Goal: Transaction & Acquisition: Obtain resource

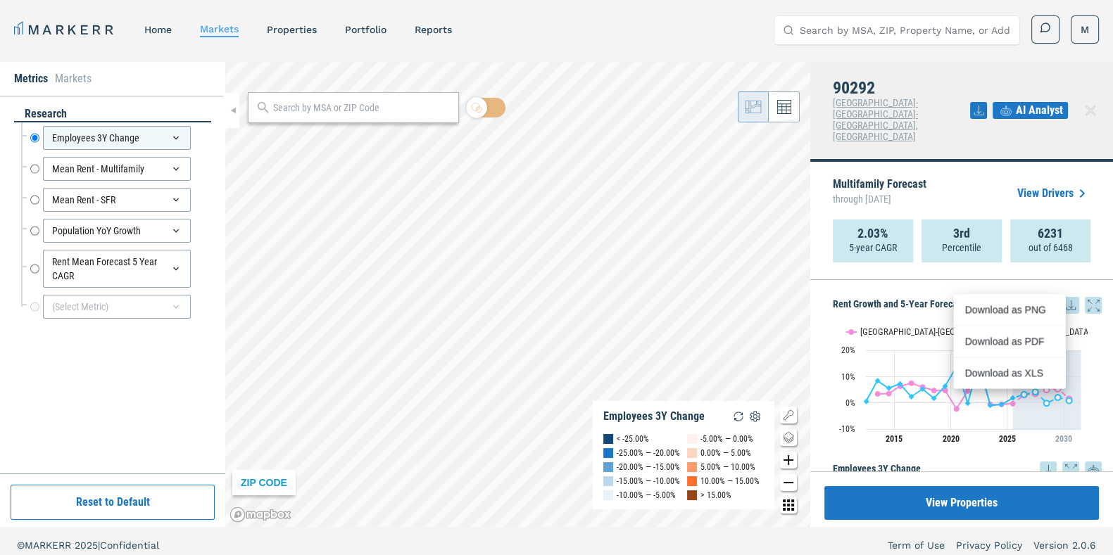
click at [877, 21] on input "Search by MSA, ZIP, Property Name, or Address" at bounding box center [905, 30] width 211 height 28
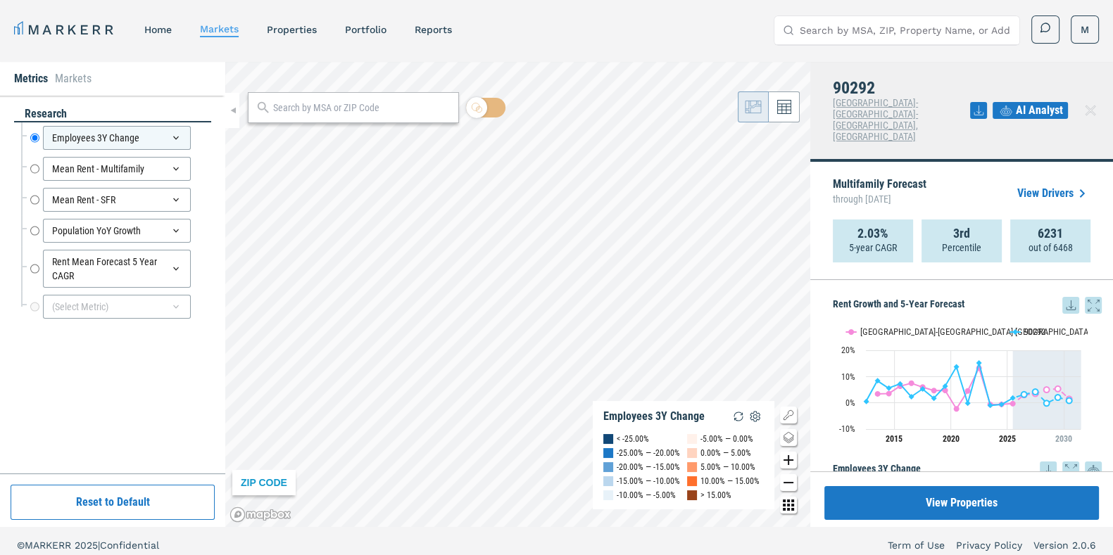
click at [842, 40] on input "Search by MSA, ZIP, Property Name, or Address" at bounding box center [905, 30] width 211 height 28
click at [674, 15] on div "MARKERR home markets properties Portfolio reports Search by MSA, ZIP, Property …" at bounding box center [556, 29] width 1085 height 29
drag, startPoint x: 852, startPoint y: 12, endPoint x: 843, endPoint y: 26, distance: 16.8
click at [843, 26] on div "MARKERR home markets properties Portfolio reports Search by MSA, ZIP, Property …" at bounding box center [556, 28] width 1113 height 56
click at [843, 26] on input "Search by MSA, ZIP, Property Name, or Address" at bounding box center [905, 30] width 211 height 28
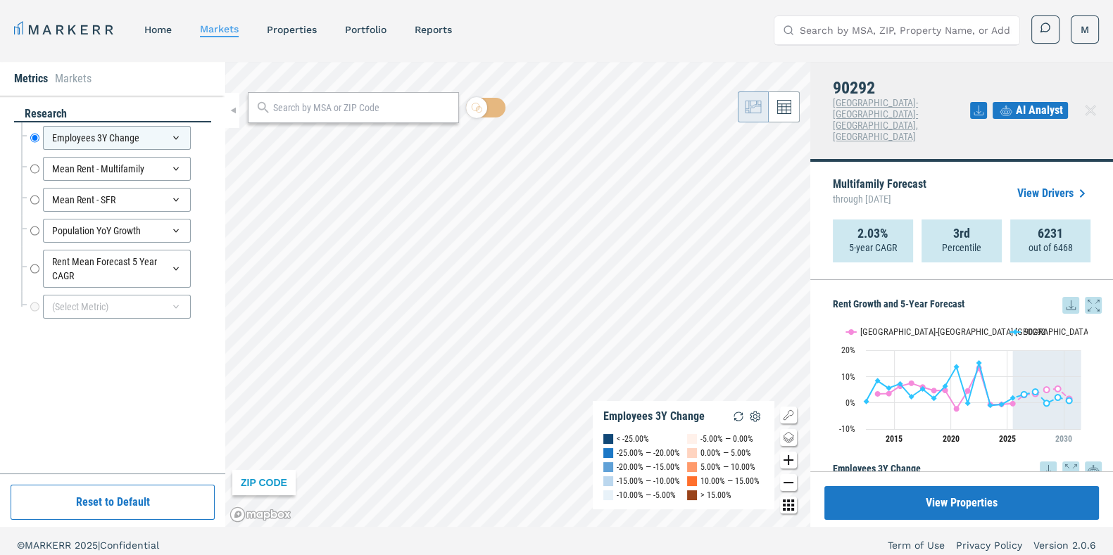
click at [301, 37] on nav "MARKERR home markets properties Portfolio reports" at bounding box center [233, 30] width 438 height 20
click at [297, 30] on link "properties" at bounding box center [292, 29] width 50 height 11
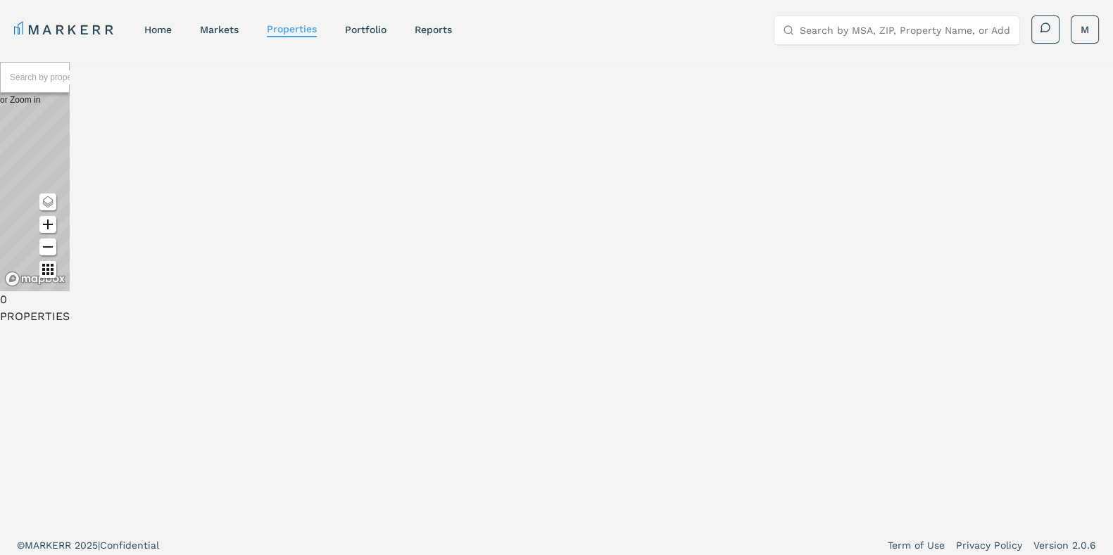
click at [115, 84] on input "text" at bounding box center [63, 77] width 106 height 14
paste input "[STREET_ADDRESS][PERSON_NAME][PERSON_NAME]"
type input "[STREET_ADDRESS][PERSON_NAME][PERSON_NAME]"
click at [70, 138] on div "90292, [GEOGRAPHIC_DATA], [US_STATE]" at bounding box center [35, 117] width 70 height 42
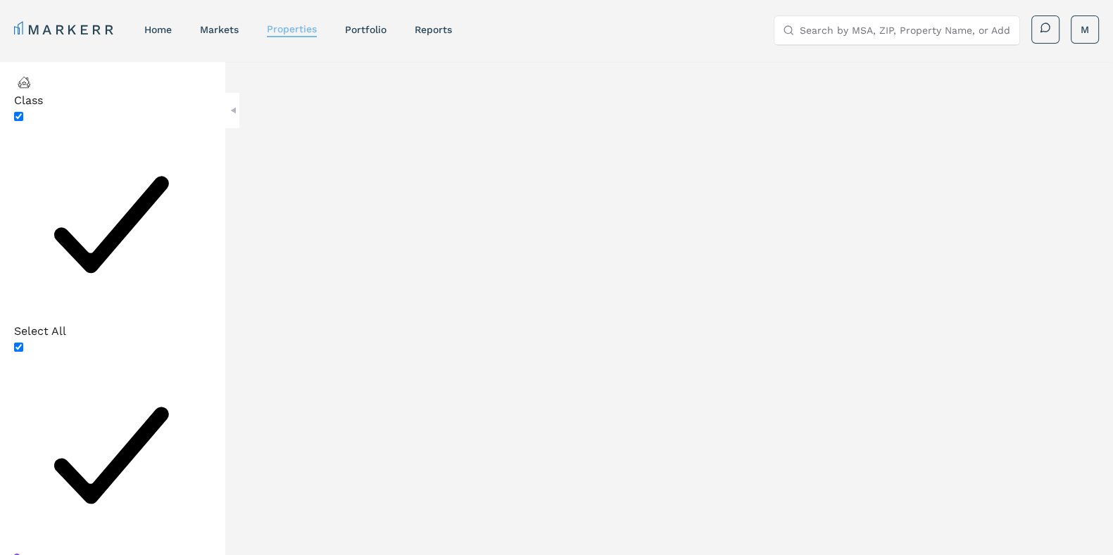
click at [299, 30] on link "properties" at bounding box center [292, 28] width 50 height 11
paste input "[STREET_ADDRESS][PERSON_NAME][PERSON_NAME]"
type input "stella"
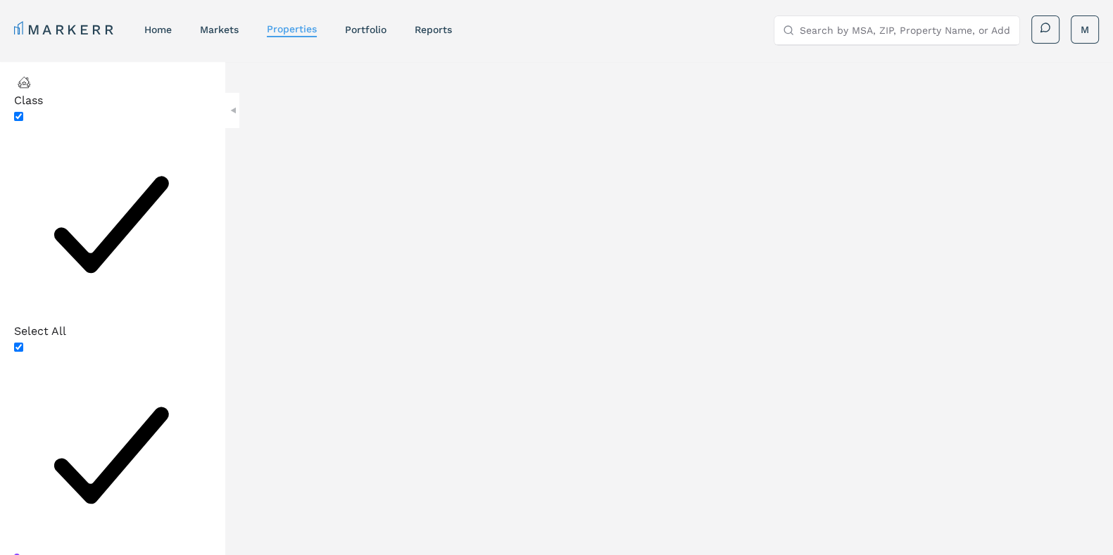
type input "2000"
type input "8000"
type input "4"
type input "6"
type input "1940"
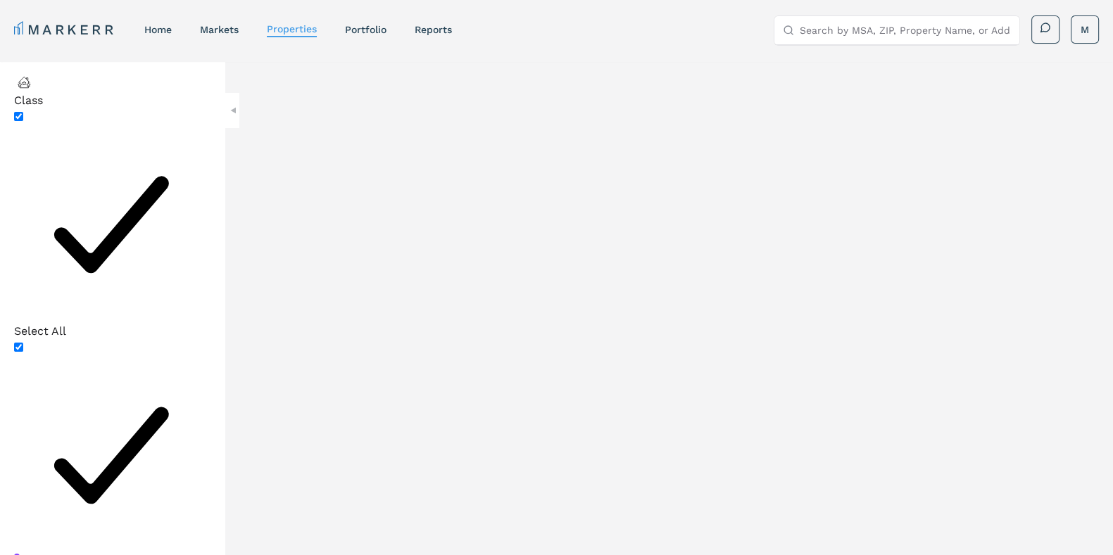
type input "1980"
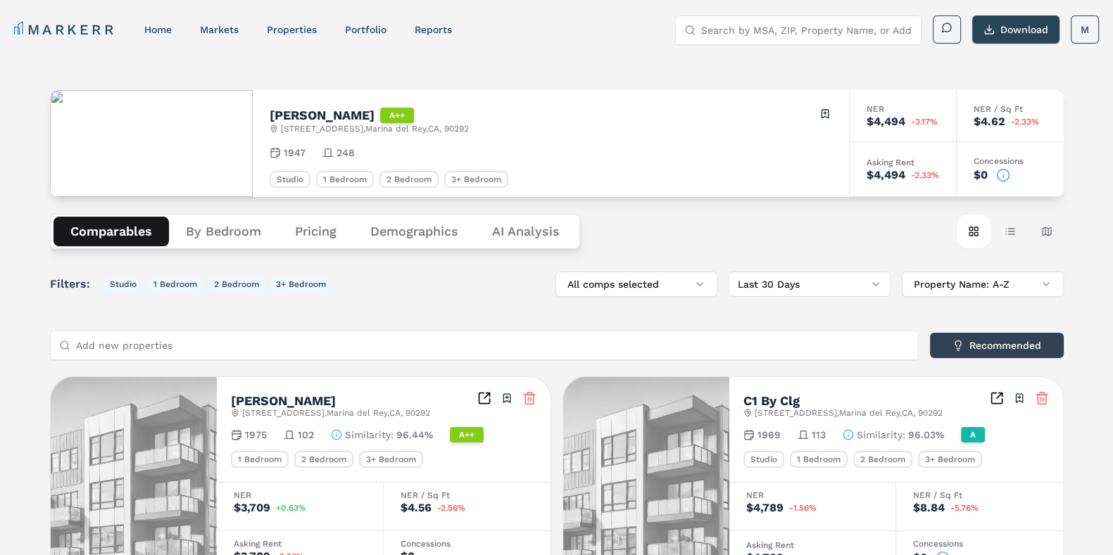
click at [406, 231] on button "Demographics" at bounding box center [414, 232] width 122 height 30
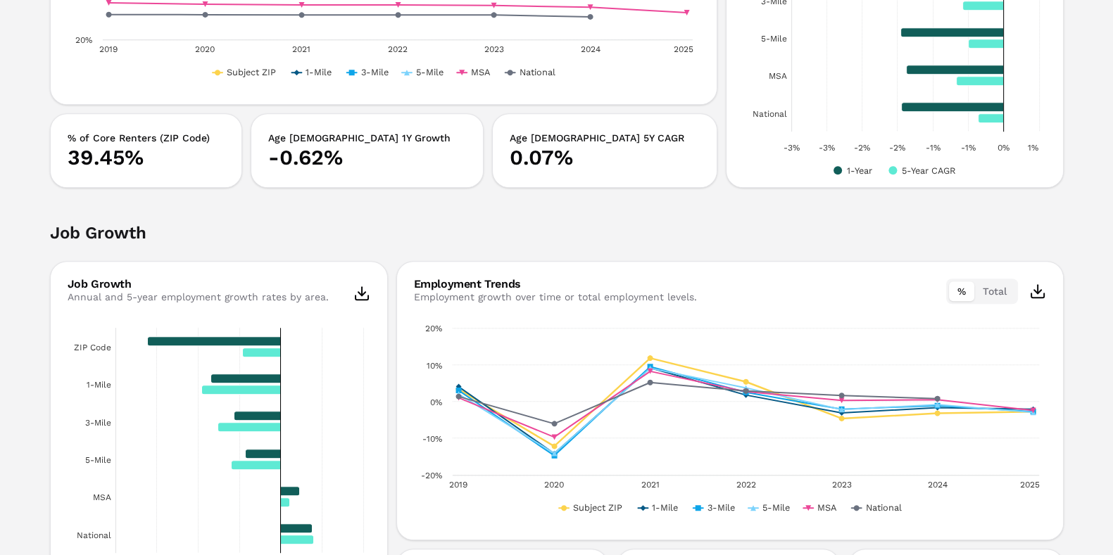
scroll to position [1731, 0]
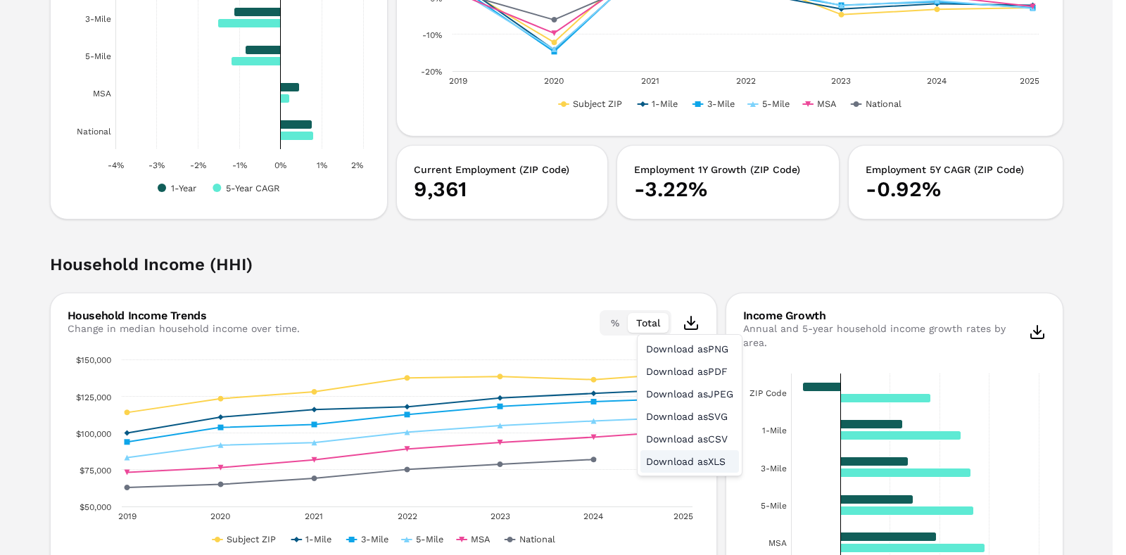
click at [678, 463] on div "Download as XLS" at bounding box center [690, 462] width 99 height 23
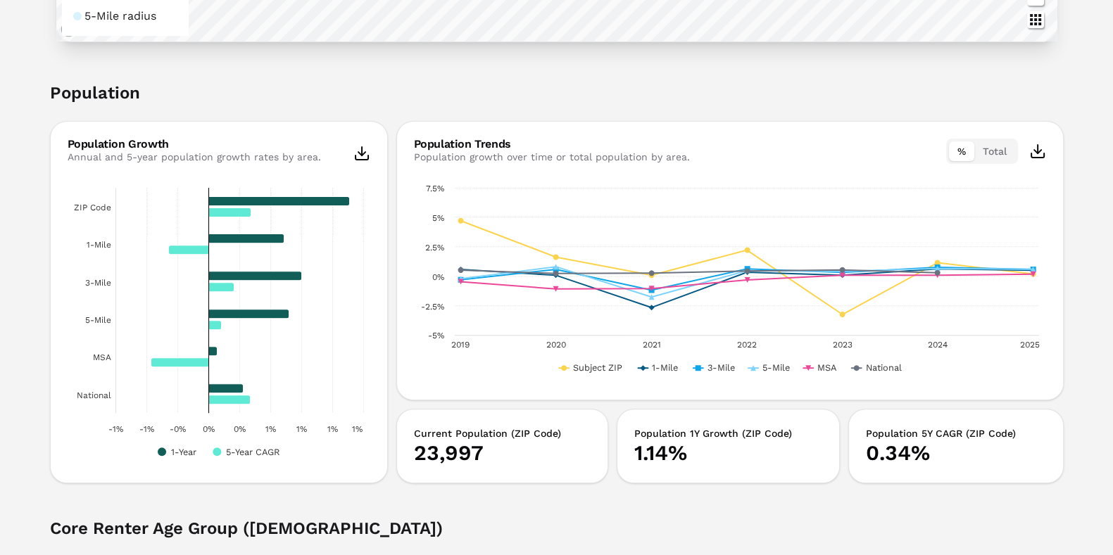
scroll to position [0, 0]
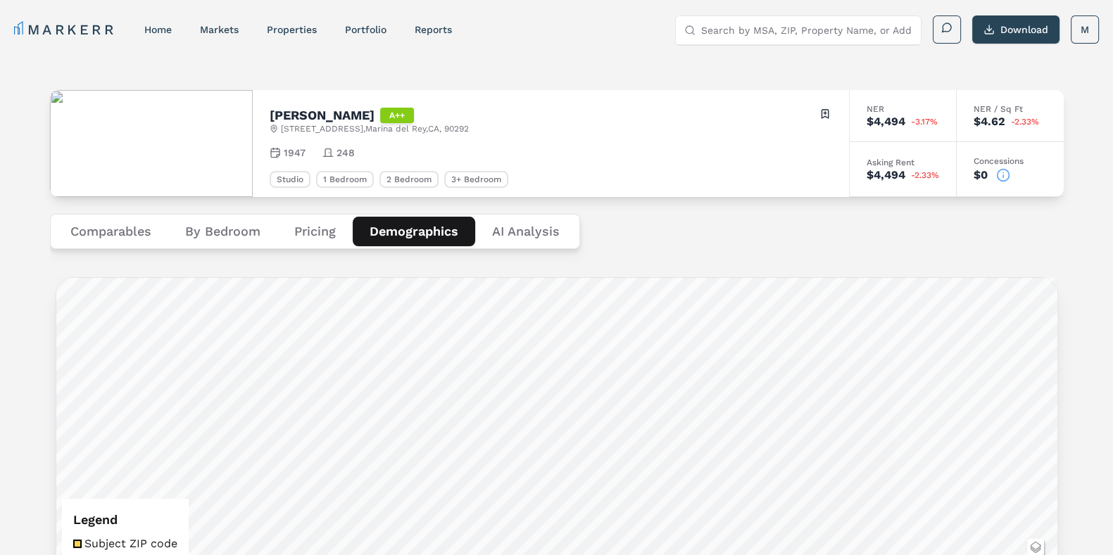
click at [739, 33] on input "Search by MSA, ZIP, Property Name, or Address" at bounding box center [806, 30] width 211 height 28
click at [736, 23] on input "90292" at bounding box center [806, 30] width 211 height 28
type input "90292"
